Goal: Check status

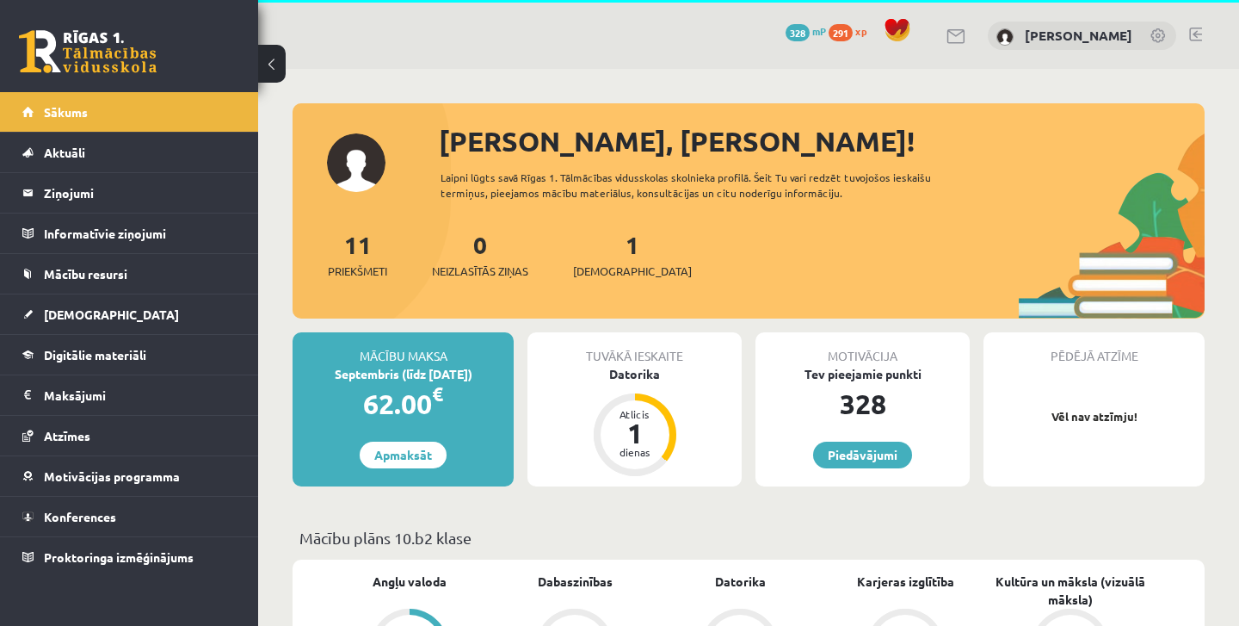
scroll to position [62, 0]
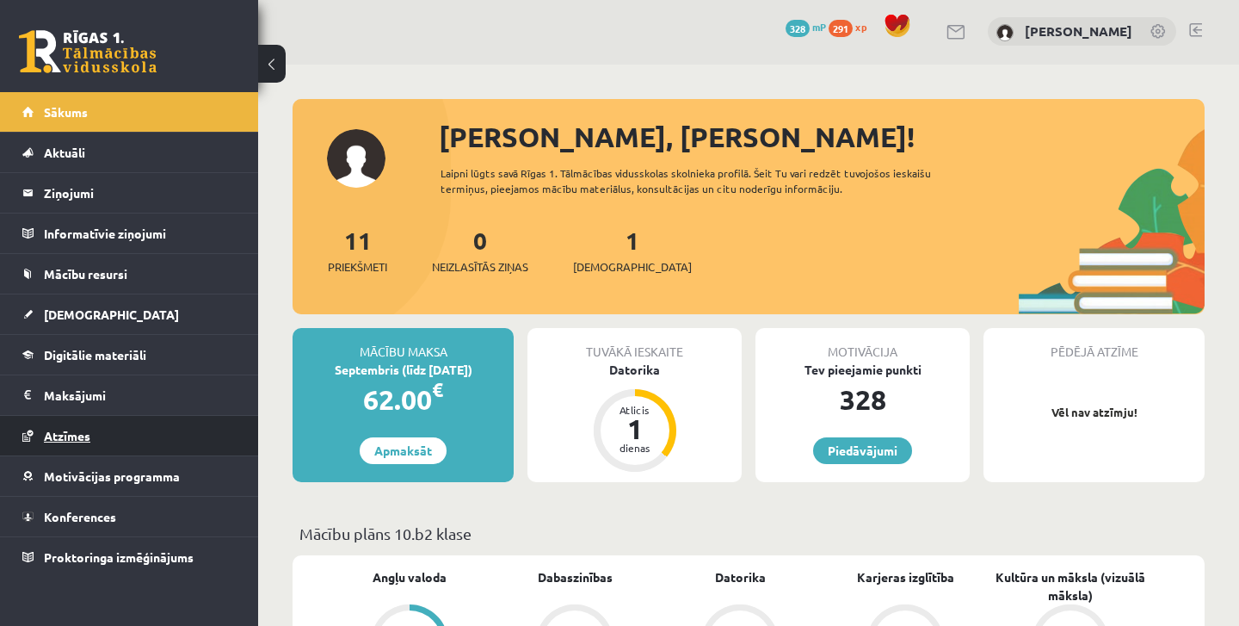
click at [71, 434] on span "Atzīmes" at bounding box center [67, 435] width 46 height 15
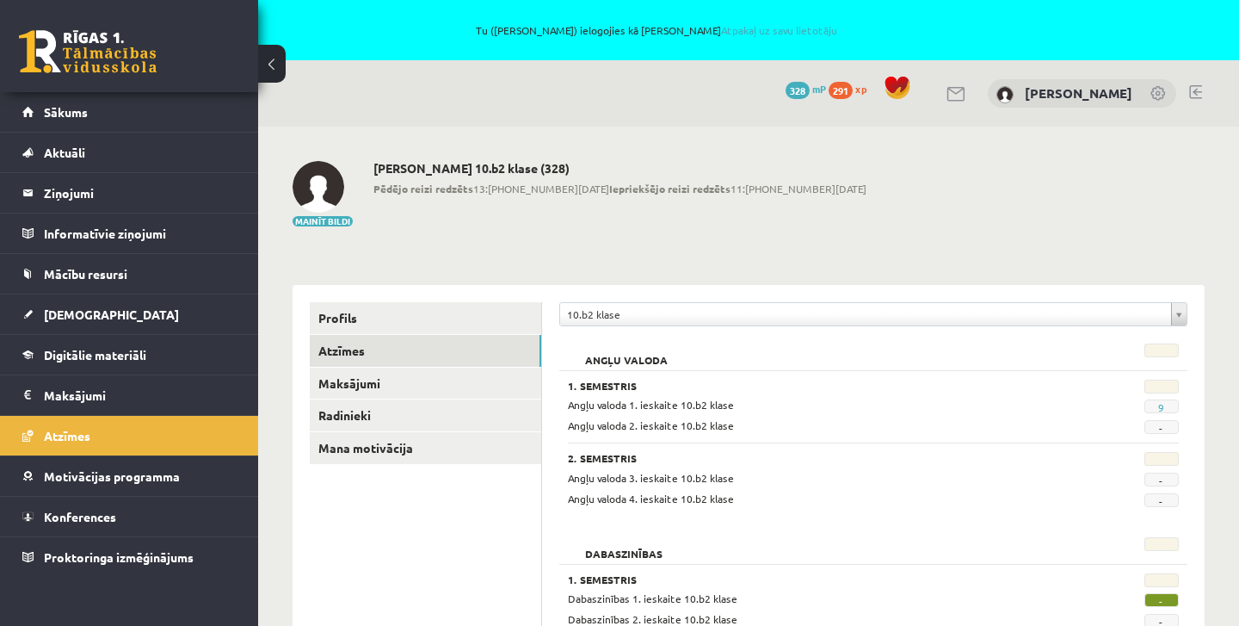
click at [786, 87] on span "328" at bounding box center [798, 90] width 24 height 17
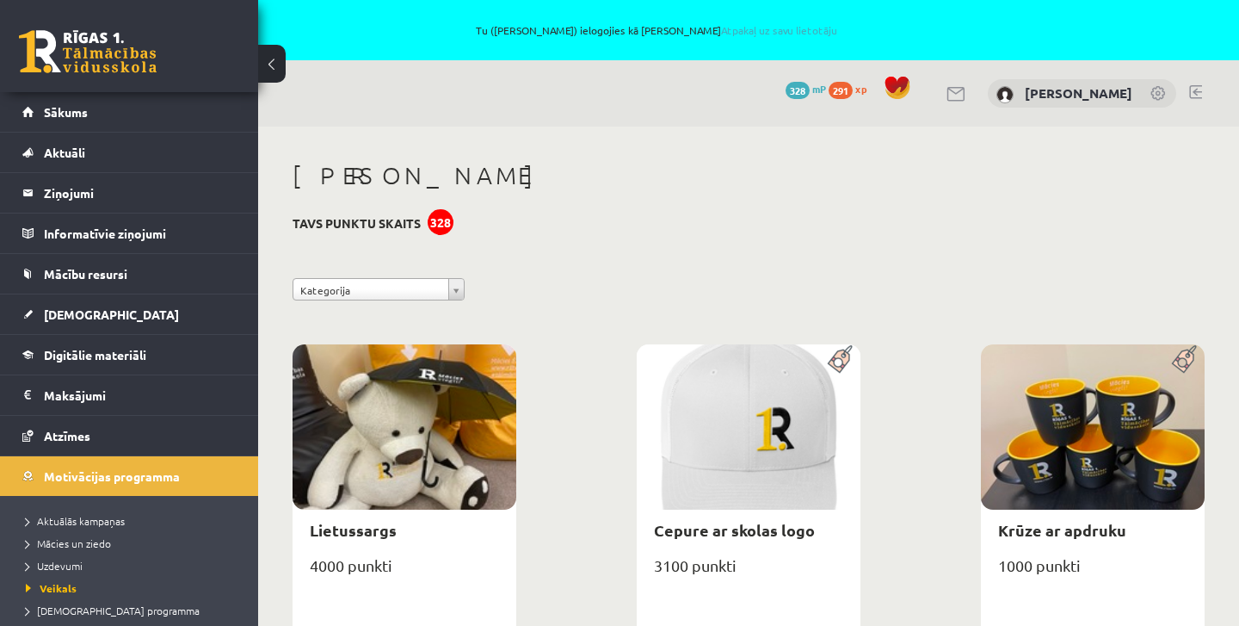
click at [829, 83] on span "291" at bounding box center [841, 90] width 24 height 17
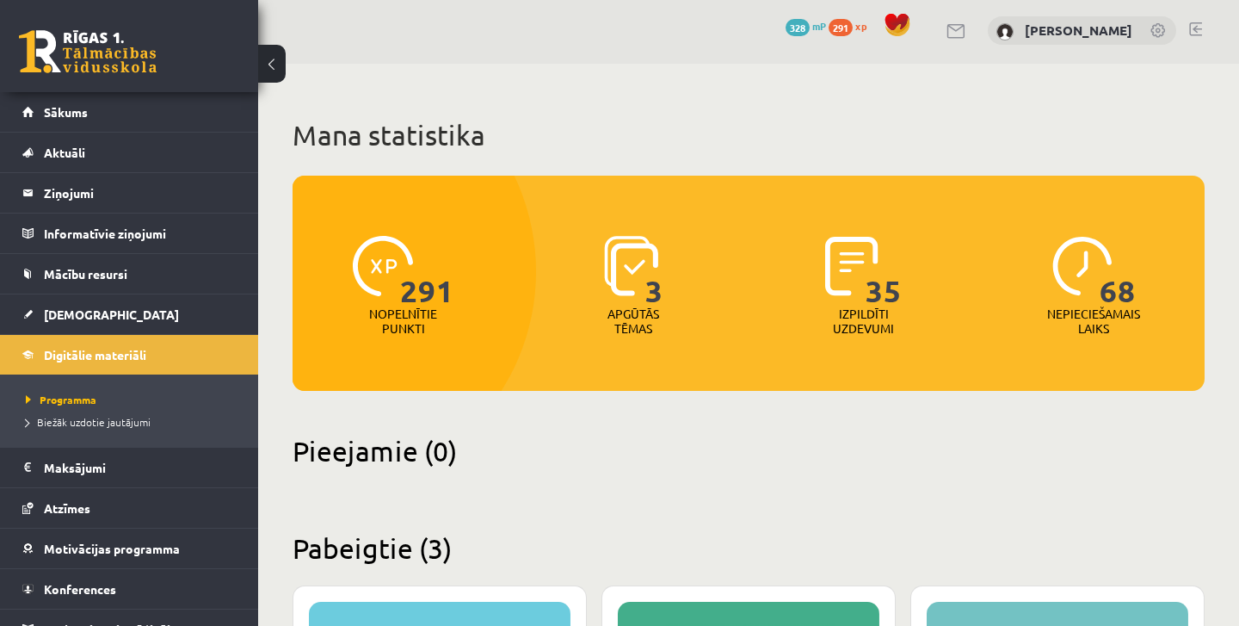
scroll to position [65, 0]
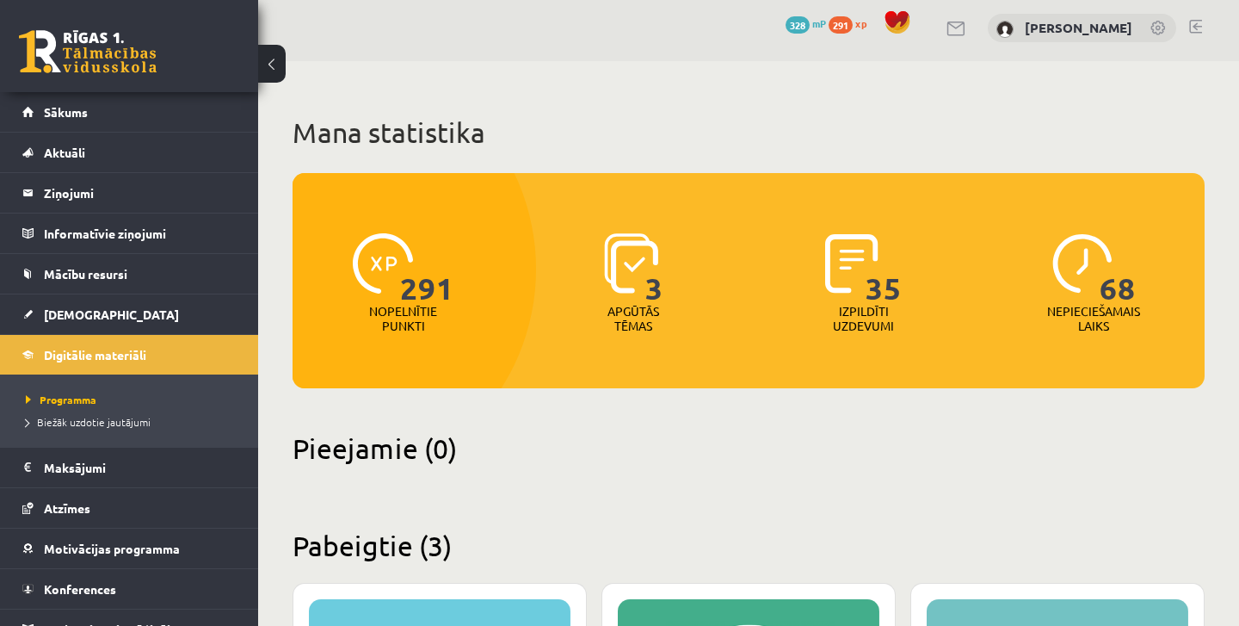
click at [1097, 262] on img at bounding box center [1082, 263] width 60 height 60
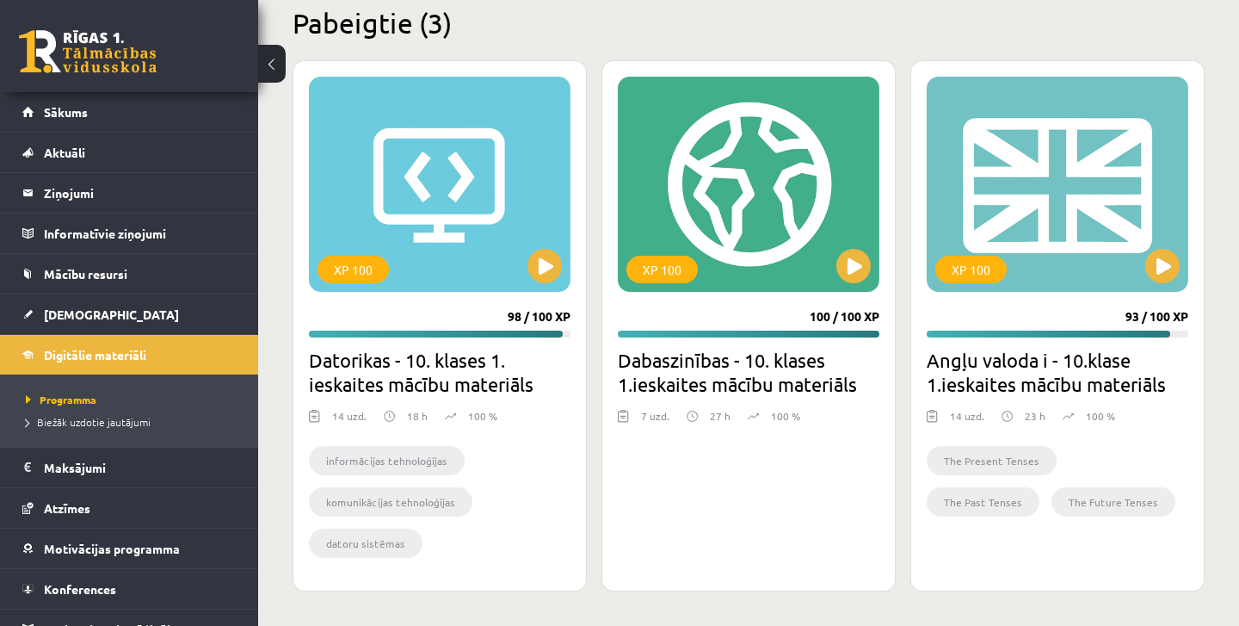
scroll to position [588, 0]
